Goal: Browse casually: Explore the website without a specific task or goal

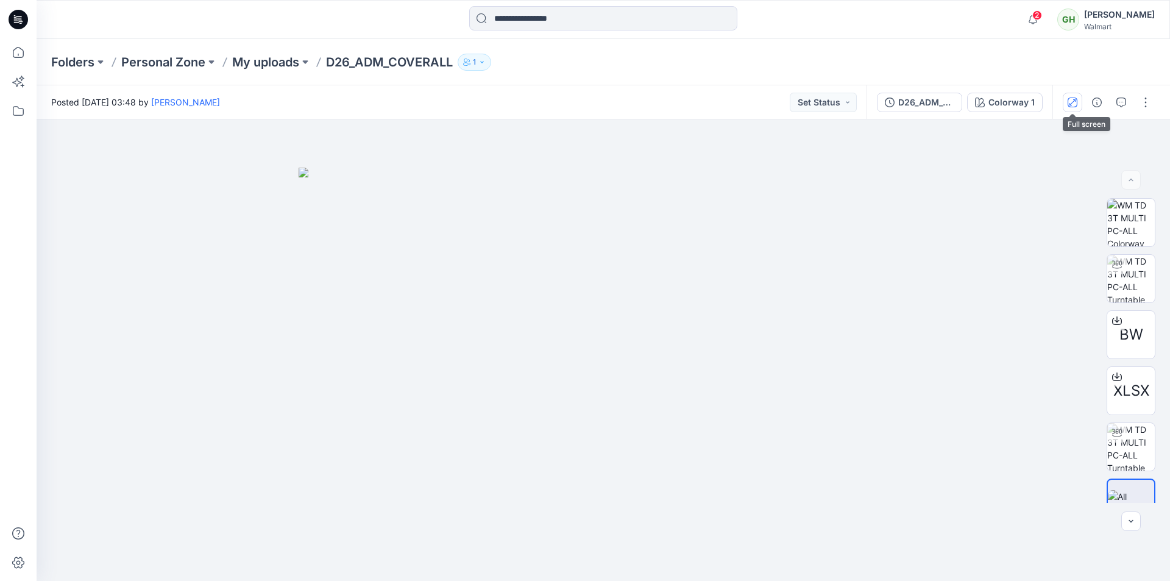
click at [1070, 105] on icon "button" at bounding box center [1073, 103] width 10 height 10
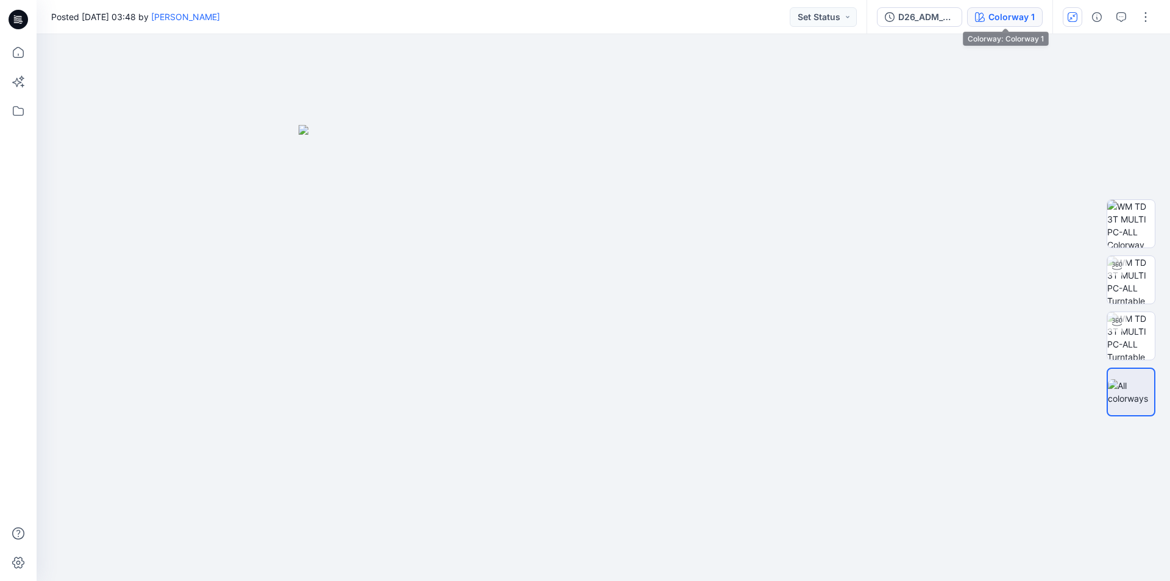
click at [1003, 20] on div "Colorway 1" at bounding box center [1012, 16] width 46 height 13
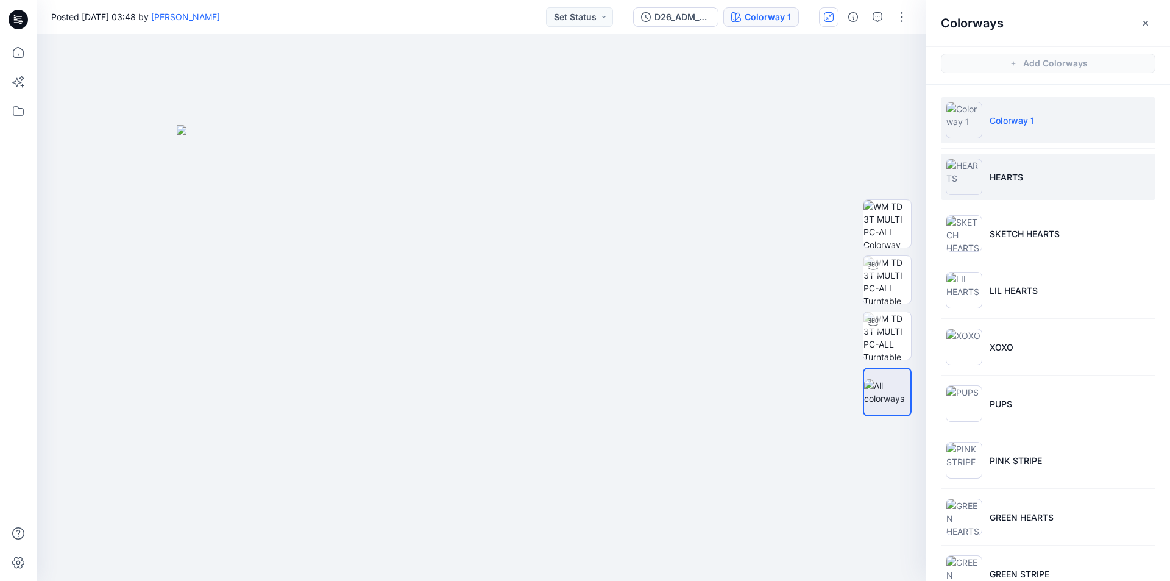
click at [987, 174] on li "HEARTS" at bounding box center [1048, 177] width 215 height 46
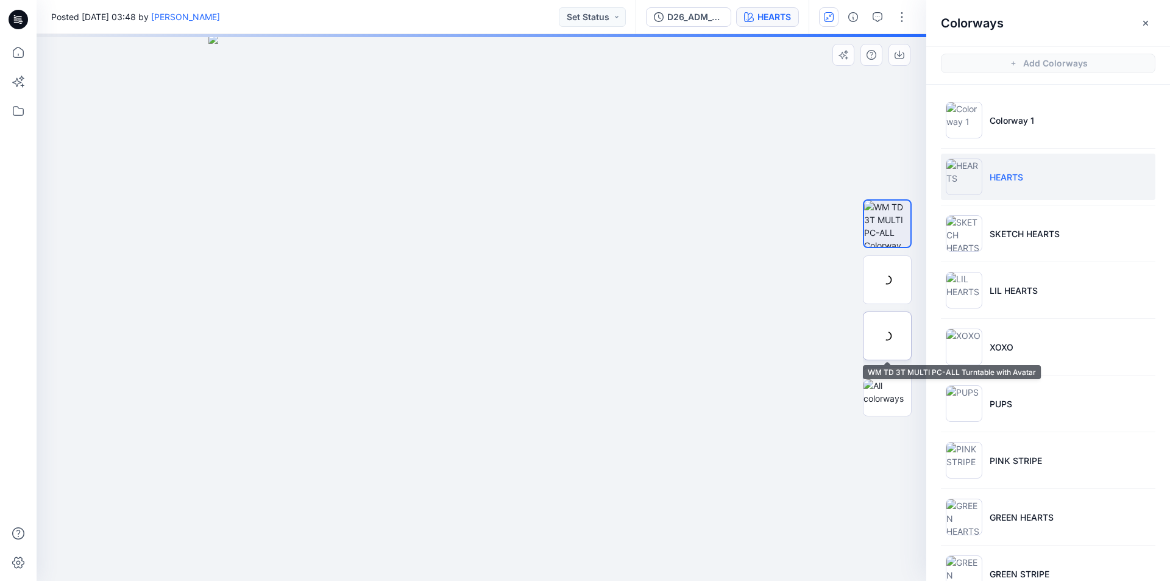
click at [897, 335] on div at bounding box center [887, 335] width 49 height 49
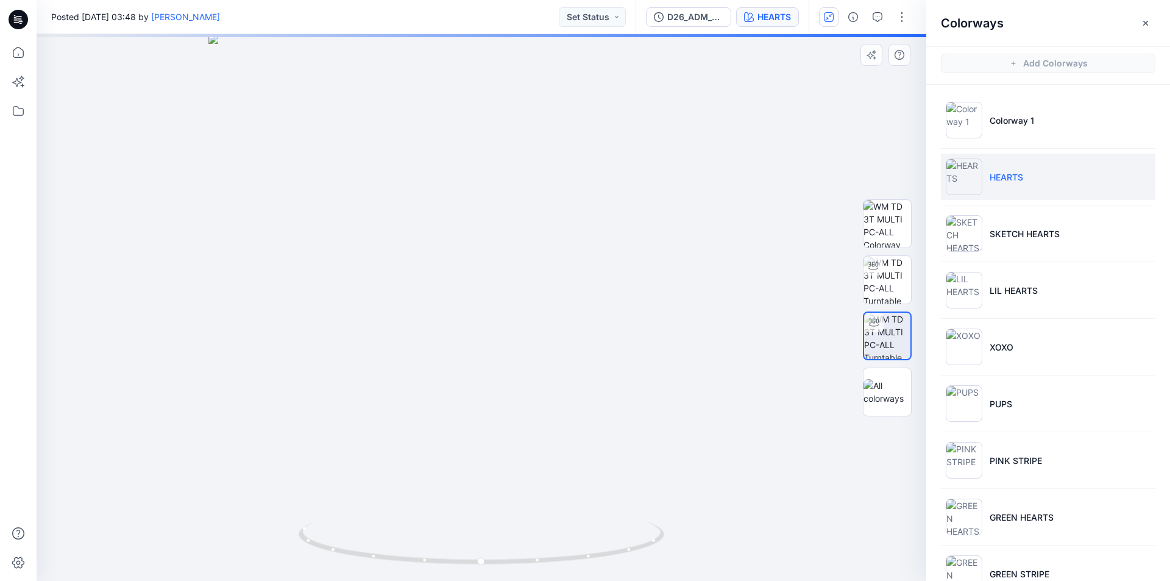
click at [894, 333] on img at bounding box center [887, 336] width 46 height 46
click at [874, 402] on img at bounding box center [888, 392] width 48 height 26
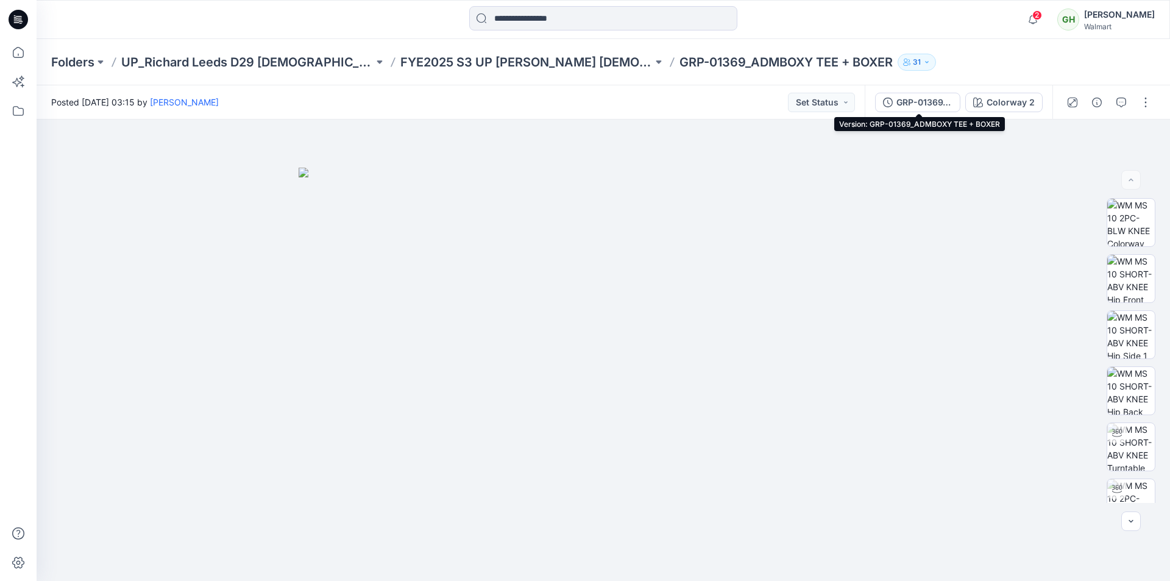
drag, startPoint x: 922, startPoint y: 104, endPoint x: 944, endPoint y: 105, distance: 22.6
click at [922, 104] on div "GRP-01369_ADMBOXY TEE + BOXER" at bounding box center [925, 102] width 56 height 13
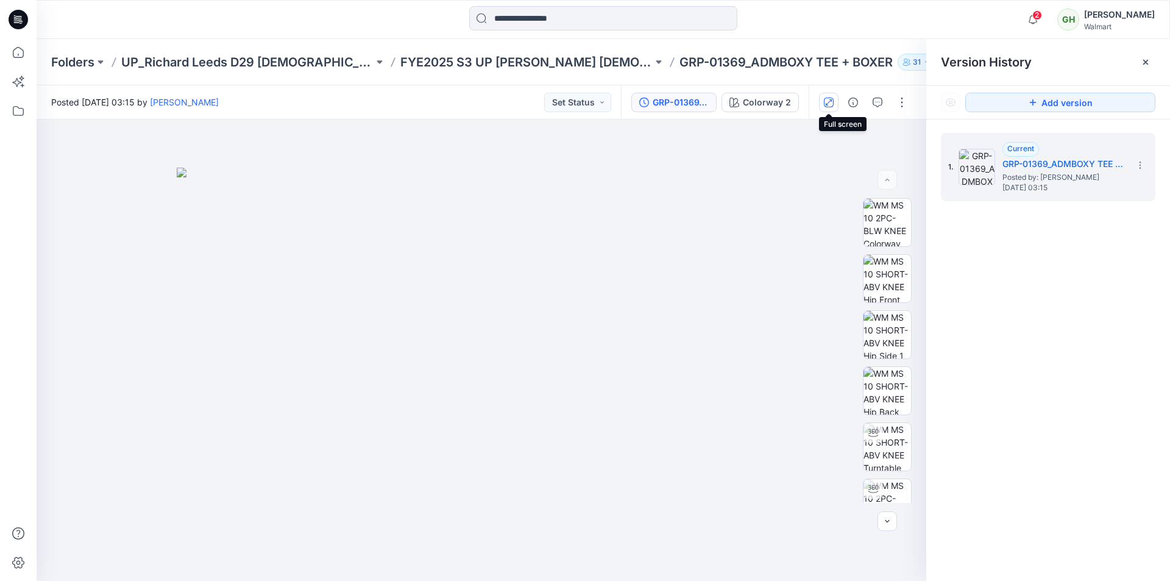
click at [833, 106] on icon "button" at bounding box center [829, 103] width 10 height 10
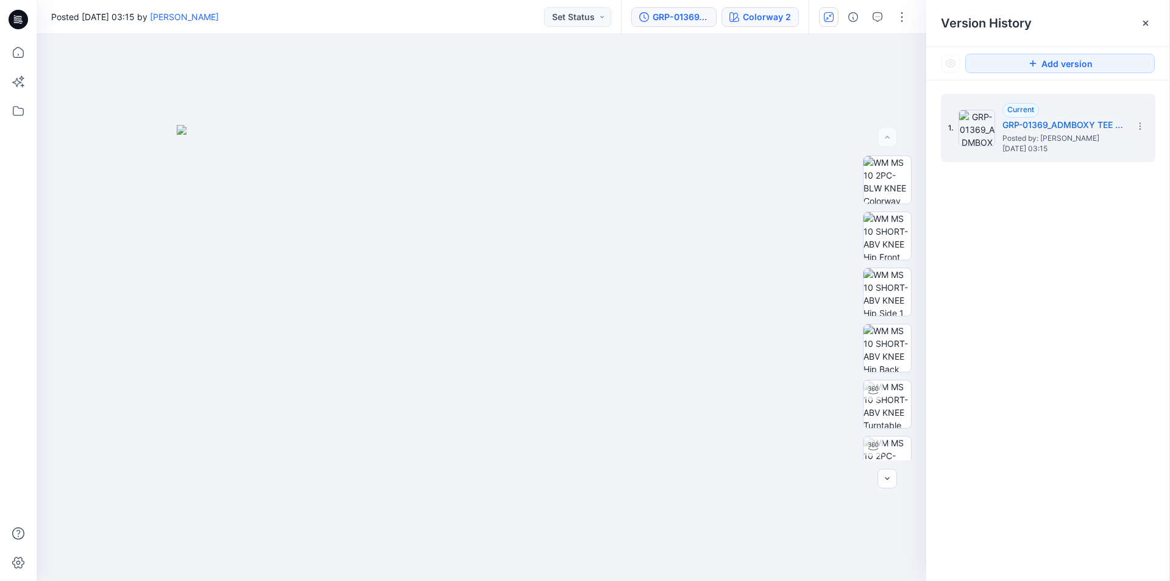
click at [756, 21] on div "Colorway 2" at bounding box center [767, 16] width 48 height 13
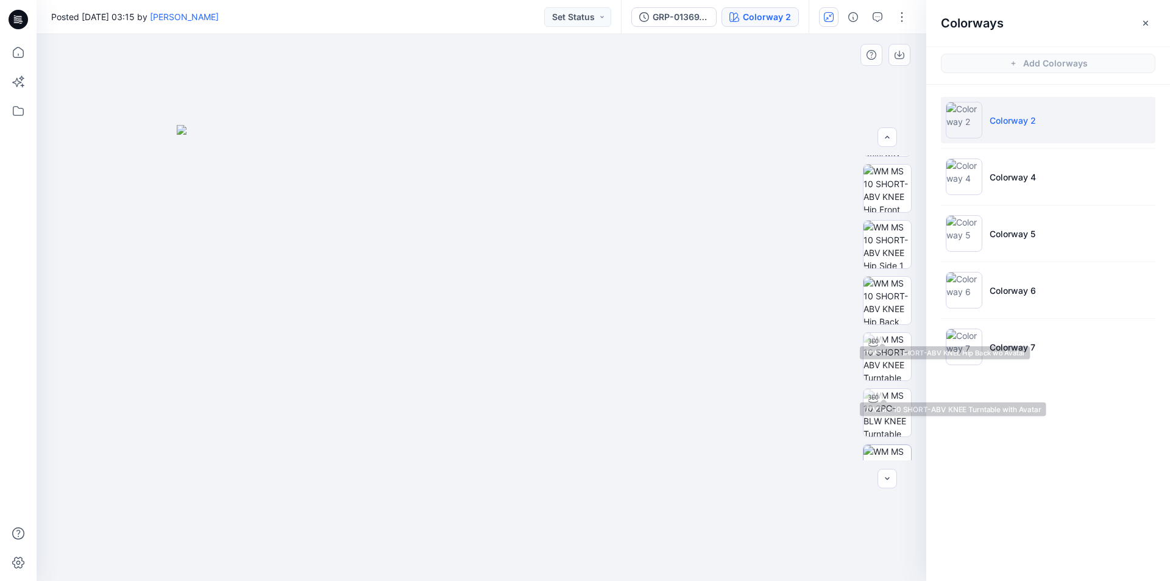
scroll to position [61, 0]
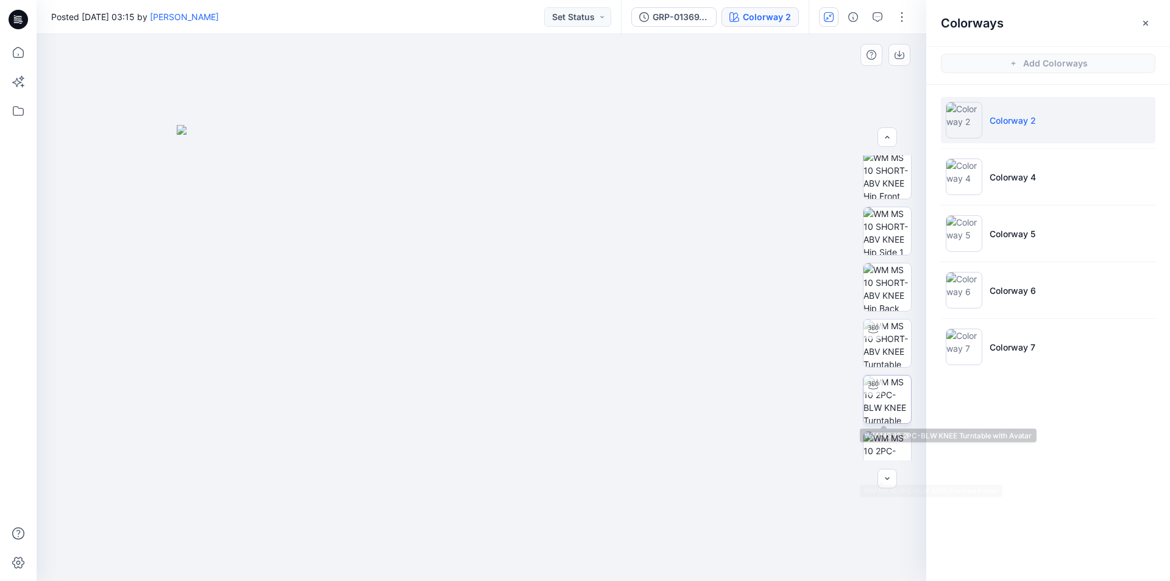
click at [878, 407] on img at bounding box center [888, 399] width 48 height 48
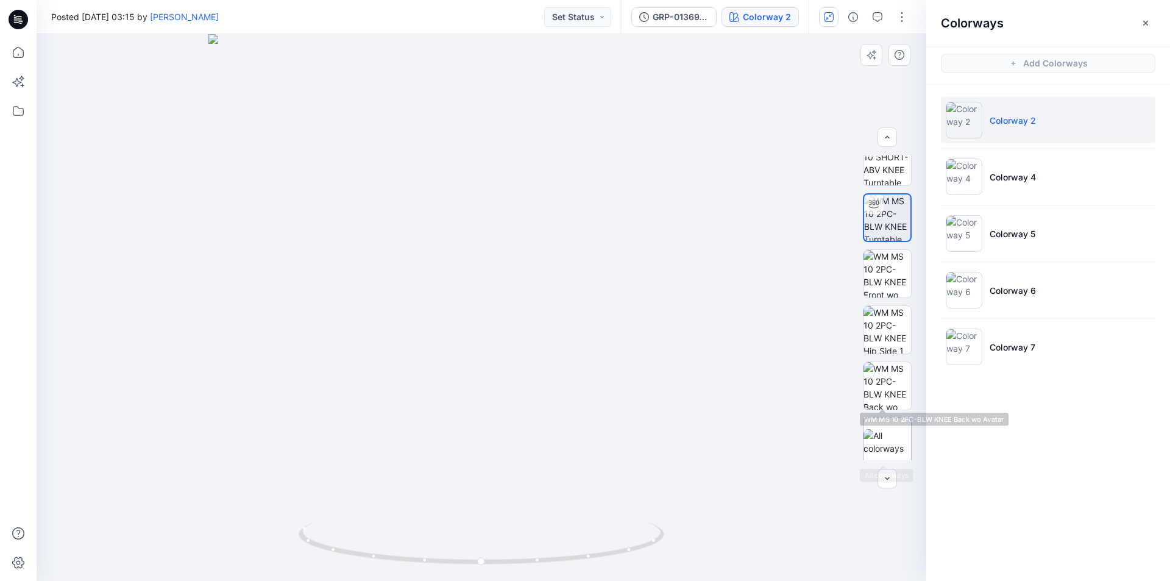
scroll to position [249, 0]
click at [889, 441] on img at bounding box center [888, 436] width 48 height 26
